Goal: Transaction & Acquisition: Purchase product/service

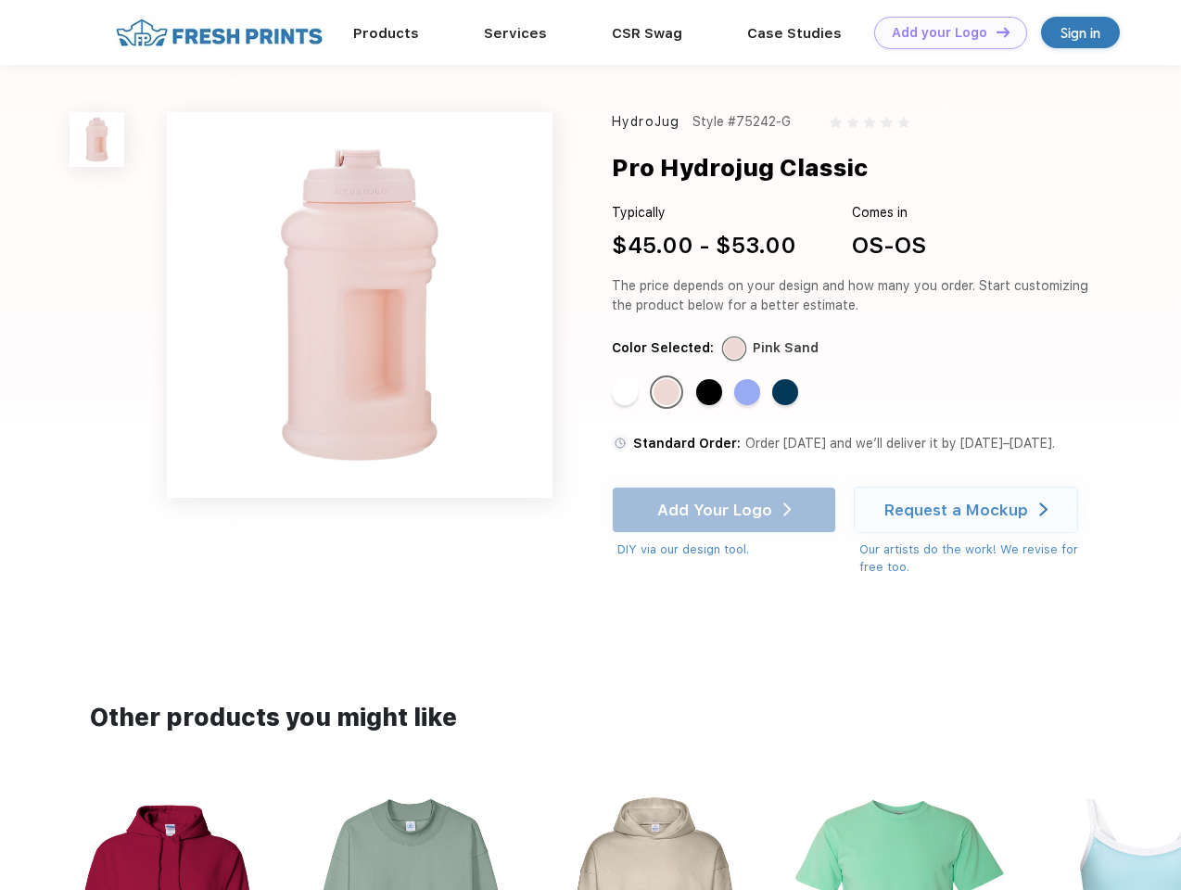
click at [944, 32] on link "Add your Logo Design Tool" at bounding box center [950, 33] width 153 height 32
click at [0, 0] on div "Design Tool" at bounding box center [0, 0] width 0 height 0
click at [995, 32] on link "Add your Logo Design Tool" at bounding box center [950, 33] width 153 height 32
click at [97, 139] on img at bounding box center [97, 139] width 55 height 55
click at [627, 393] on div "Standard Color" at bounding box center [625, 392] width 26 height 26
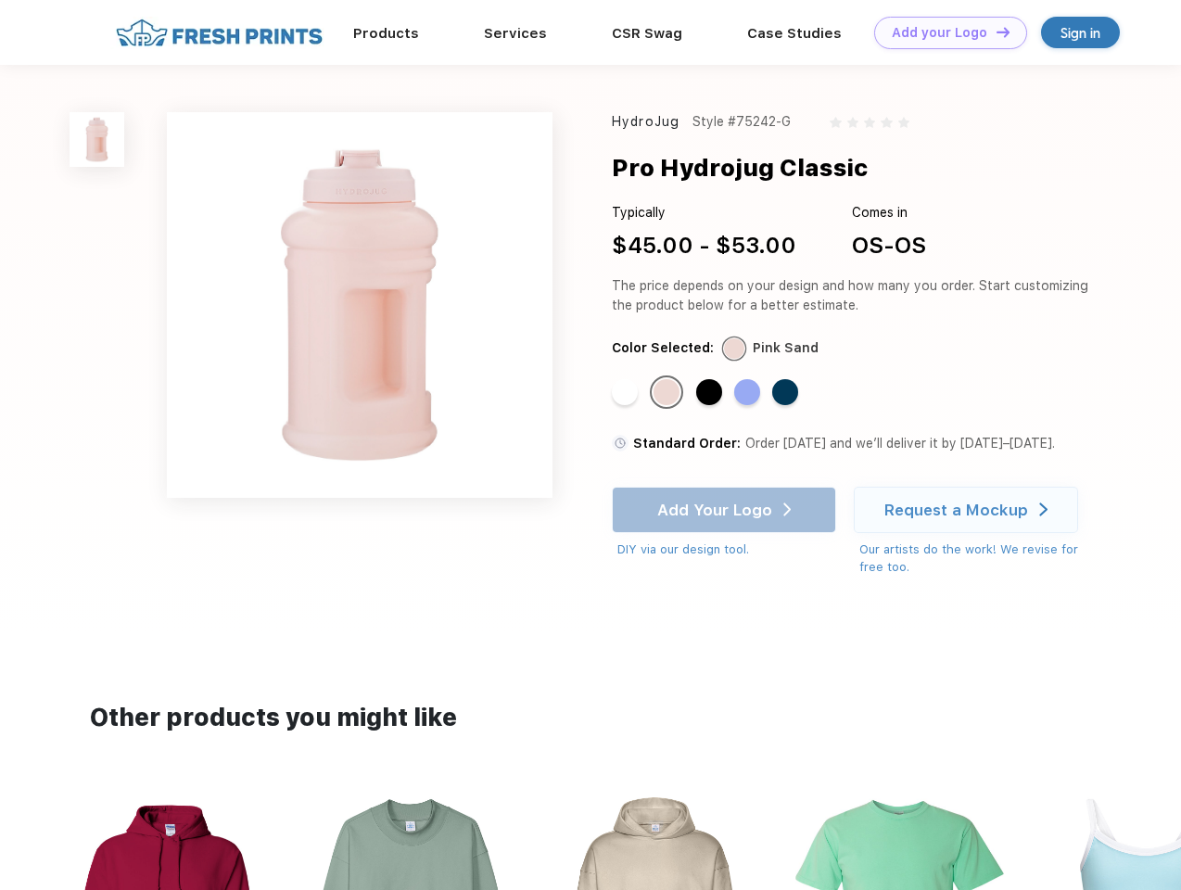
click at [668, 393] on div "Standard Color" at bounding box center [666, 392] width 26 height 26
click at [711, 393] on div "Standard Color" at bounding box center [709, 392] width 26 height 26
click at [749, 393] on div "Standard Color" at bounding box center [747, 392] width 26 height 26
click at [787, 393] on div "Standard Color" at bounding box center [785, 392] width 26 height 26
click at [726, 510] on div "Add Your Logo DIY via our design tool. Ah shoot! This product isn't up in our d…" at bounding box center [724, 523] width 224 height 72
